Goal: Book appointment/travel/reservation

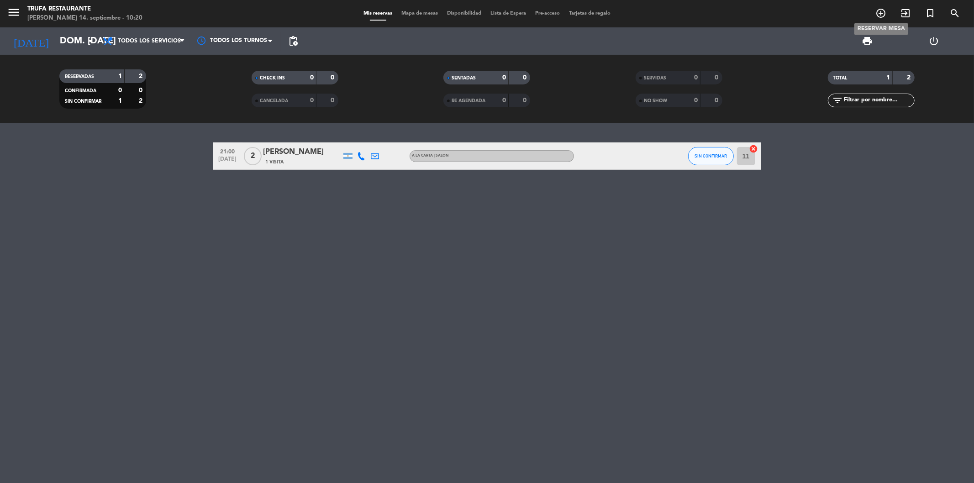
click at [884, 8] on icon "add_circle_outline" at bounding box center [880, 13] width 11 height 11
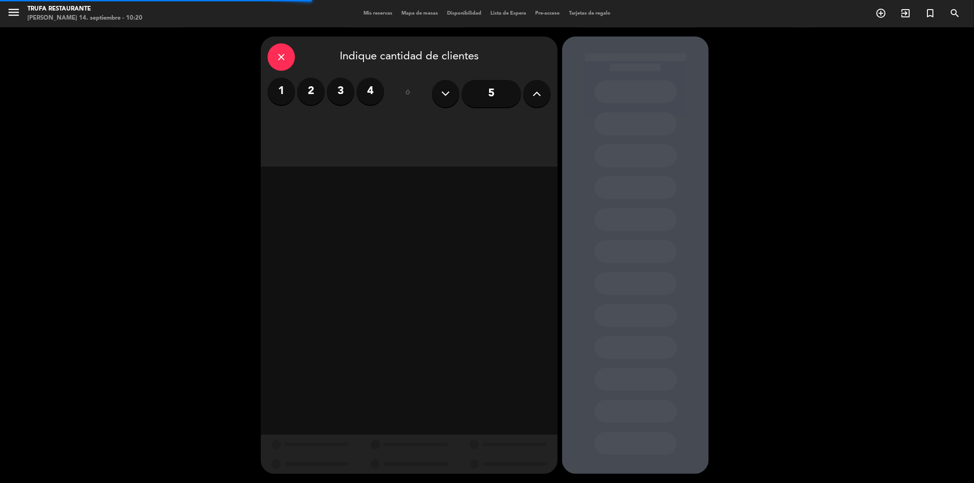
click at [311, 90] on label "2" at bounding box center [310, 91] width 27 height 27
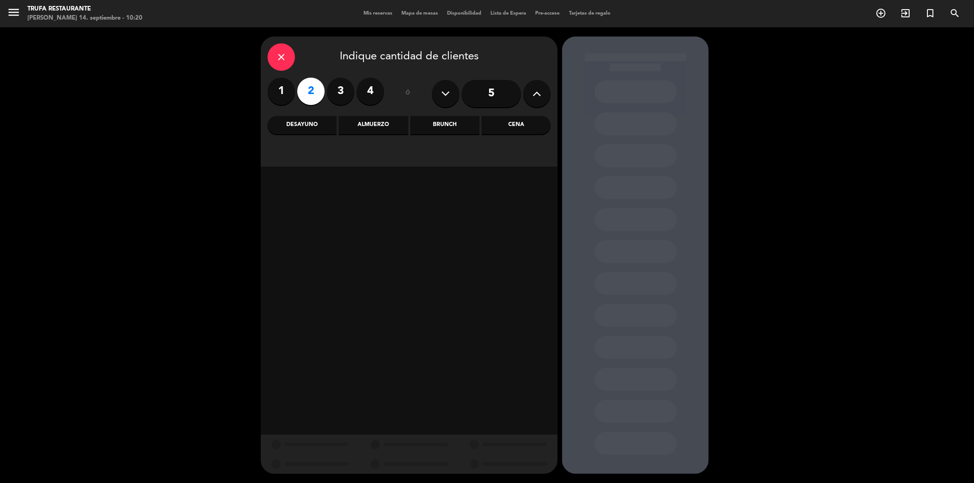
click at [512, 133] on div "Cena" at bounding box center [516, 125] width 69 height 18
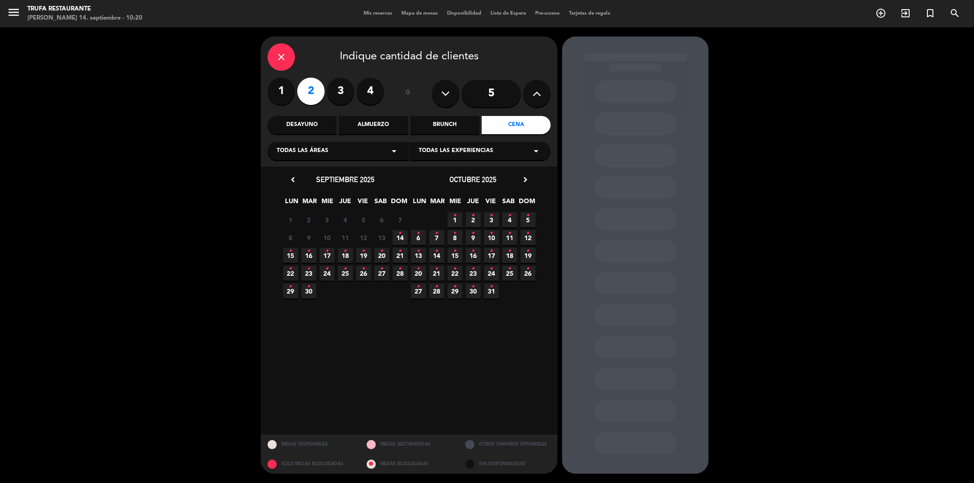
click at [289, 256] on icon "•" at bounding box center [290, 251] width 3 height 15
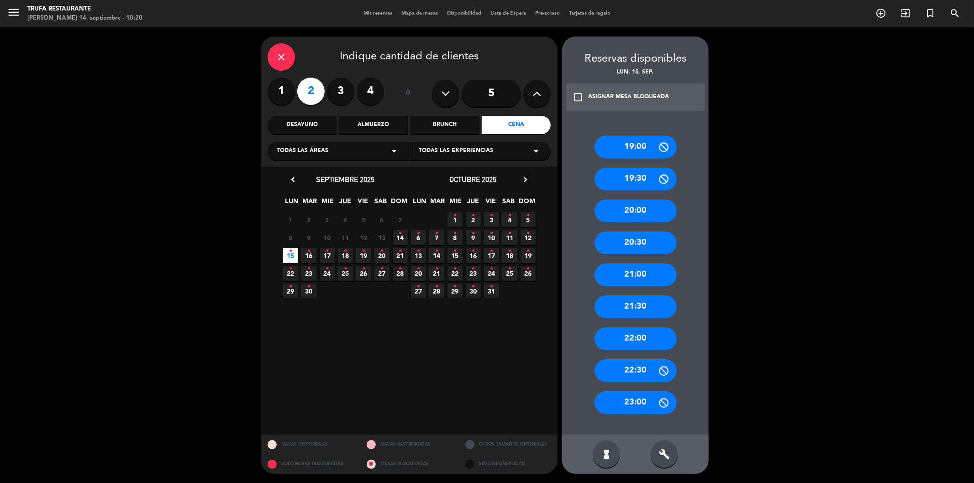
click at [627, 270] on div "21:00" at bounding box center [635, 274] width 82 height 23
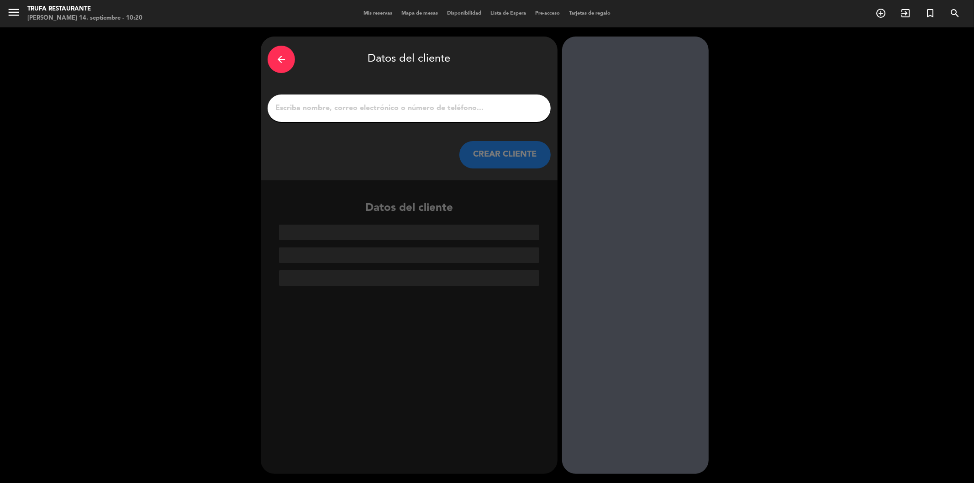
click at [421, 104] on input "1" at bounding box center [408, 108] width 269 height 13
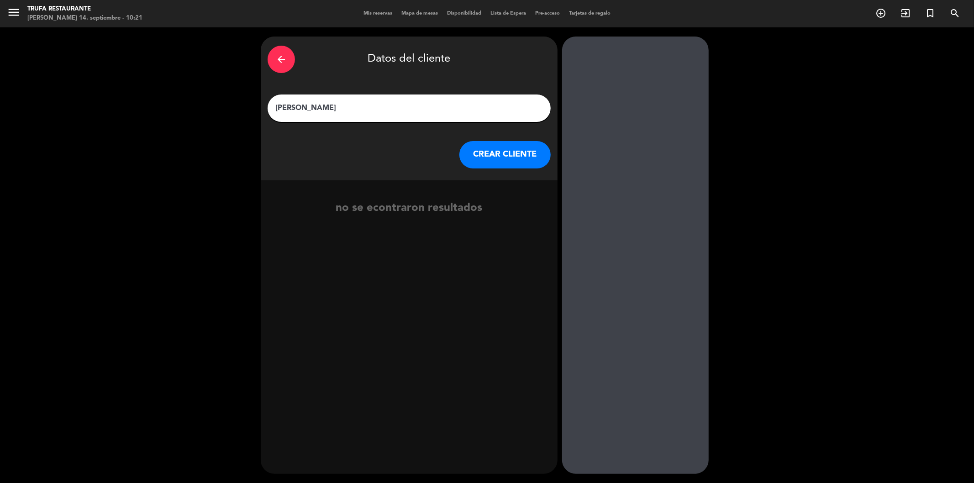
type input "[PERSON_NAME]"
click at [494, 153] on button "CREAR CLIENTE" at bounding box center [504, 154] width 91 height 27
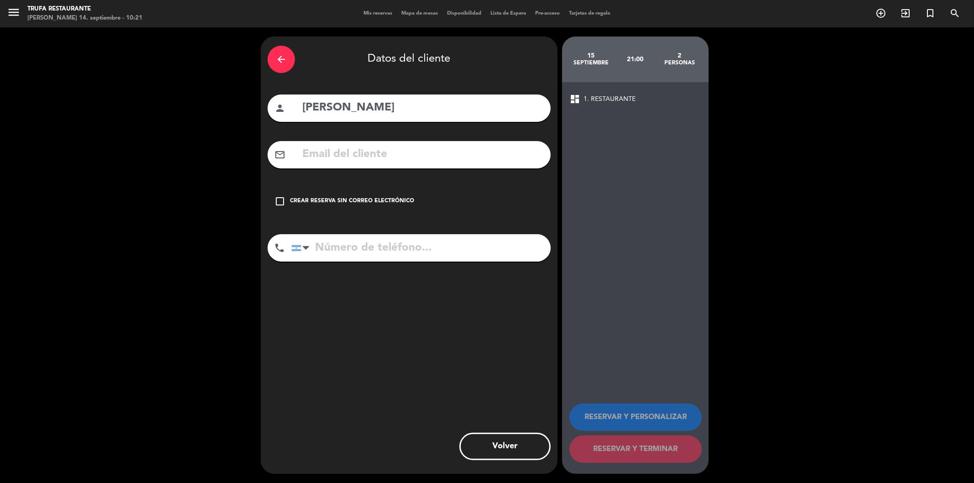
click at [285, 200] on icon "check_box_outline_blank" at bounding box center [279, 201] width 11 height 11
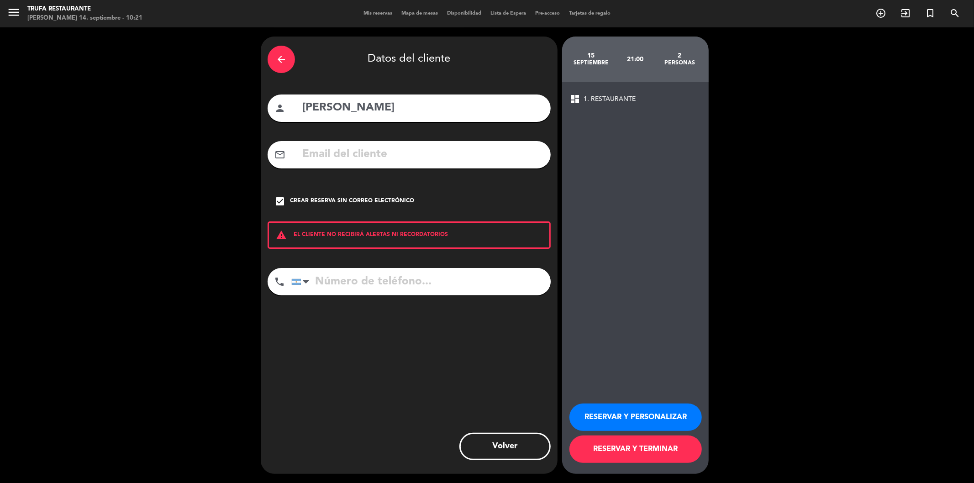
click at [348, 278] on input "tel" at bounding box center [420, 281] width 259 height 27
type input "2281584224"
click at [639, 449] on button "RESERVAR Y TERMINAR" at bounding box center [635, 449] width 132 height 27
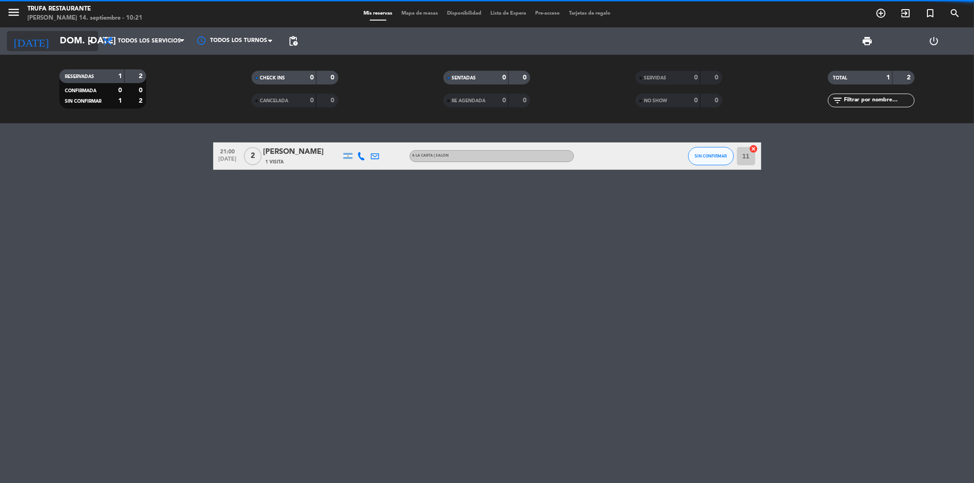
click at [61, 42] on input "dom. [DATE]" at bounding box center [113, 41] width 116 height 20
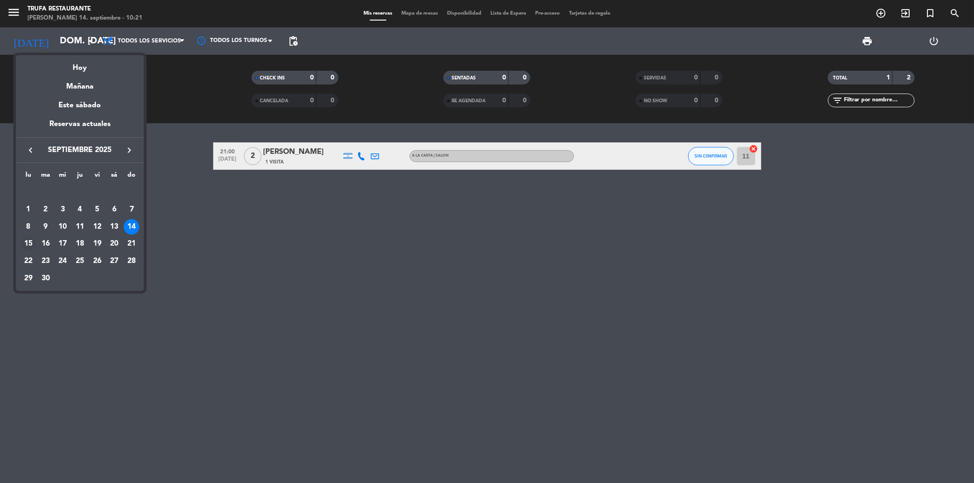
click at [28, 244] on div "15" at bounding box center [29, 244] width 16 height 16
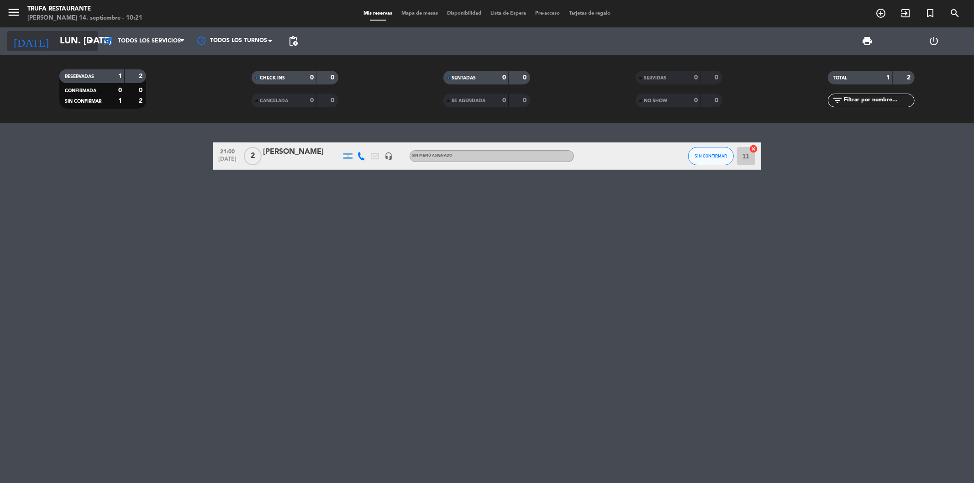
click at [65, 39] on input "lun. [DATE]" at bounding box center [113, 41] width 116 height 20
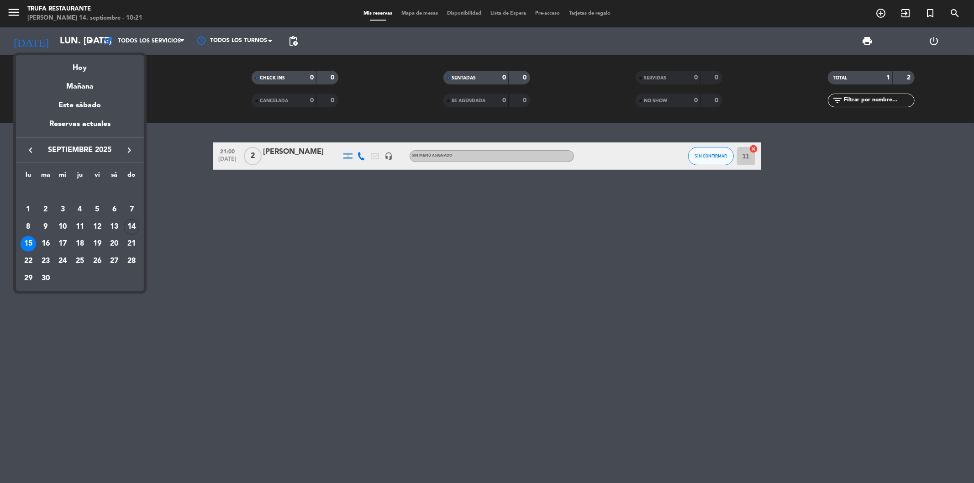
click at [133, 227] on div "14" at bounding box center [132, 227] width 16 height 16
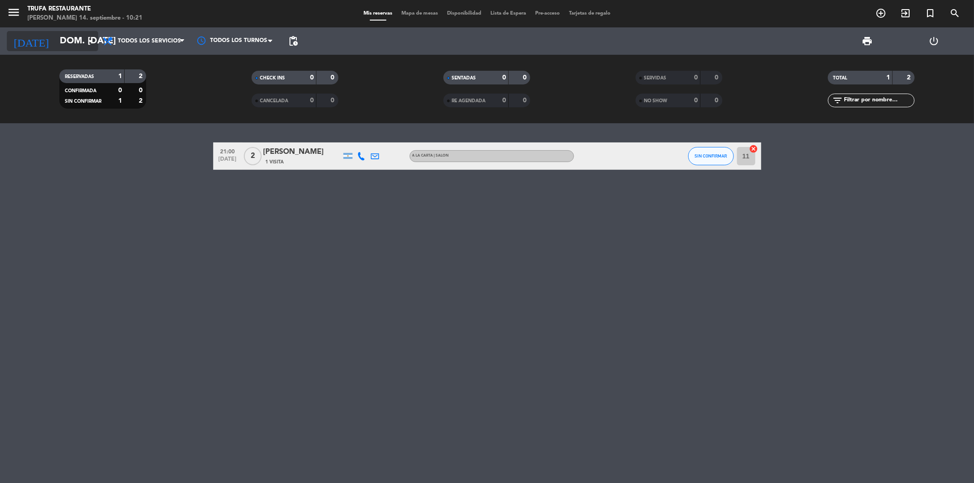
drag, startPoint x: 47, startPoint y: 34, endPoint x: 52, endPoint y: 35, distance: 5.2
click at [55, 35] on input "dom. [DATE]" at bounding box center [113, 41] width 116 height 20
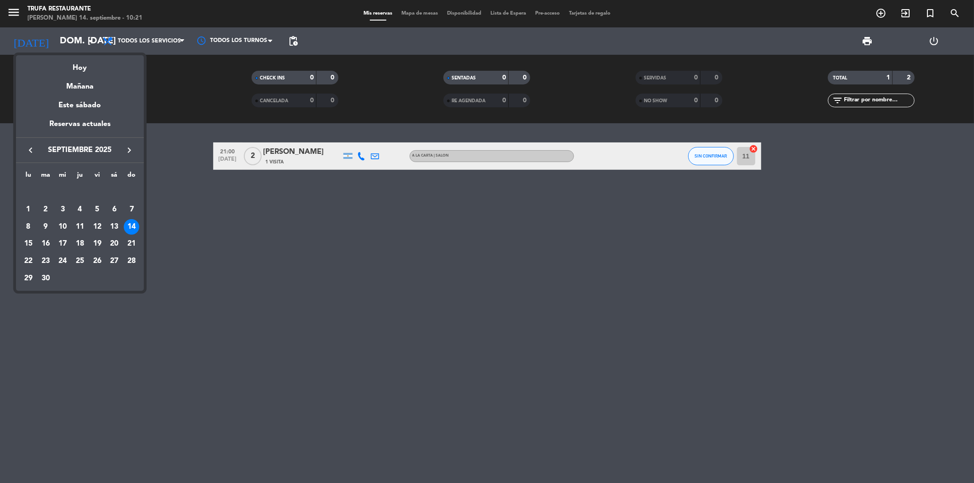
click at [28, 241] on div "15" at bounding box center [29, 244] width 16 height 16
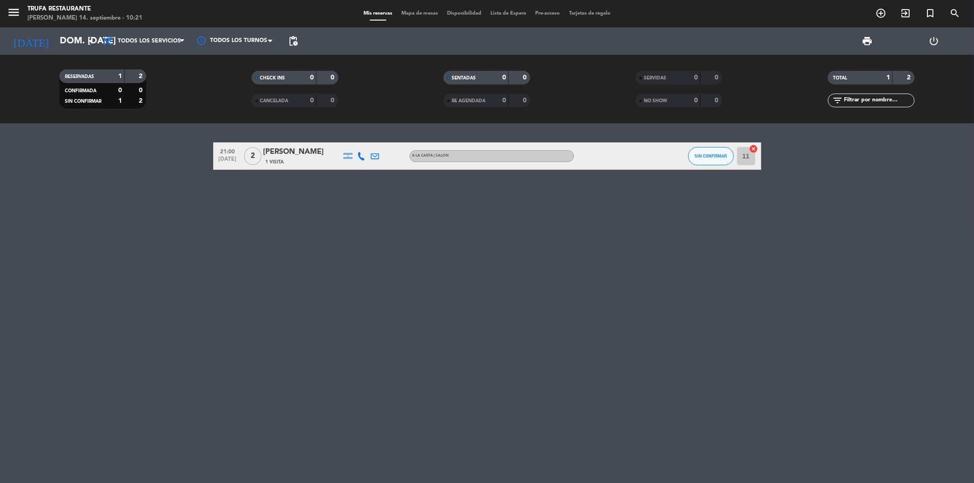
type input "lun. [DATE]"
click at [227, 160] on span "[DATE]" at bounding box center [227, 161] width 23 height 10
click at [295, 148] on div "[PERSON_NAME]" at bounding box center [302, 152] width 78 height 12
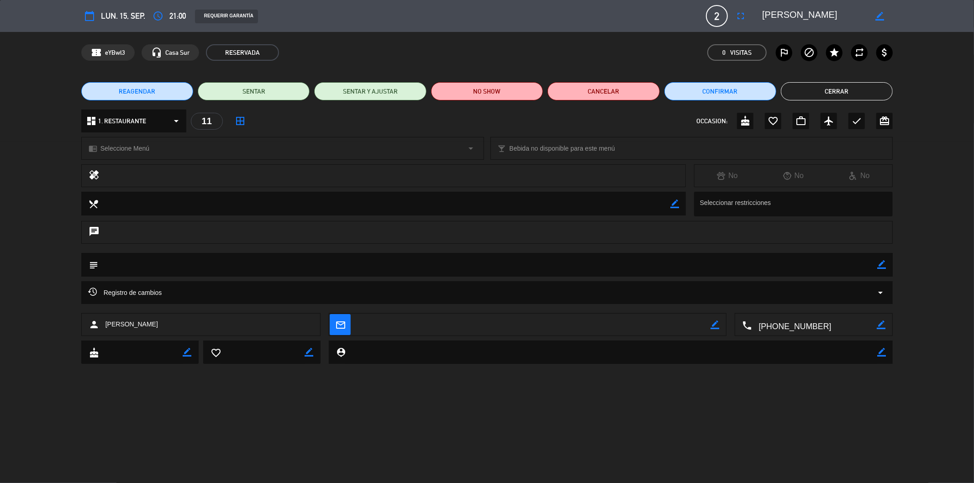
click at [795, 325] on textarea at bounding box center [814, 325] width 125 height 23
click at [798, 303] on span "Click para copiar" at bounding box center [802, 303] width 48 height 10
